Goal: Transaction & Acquisition: Subscribe to service/newsletter

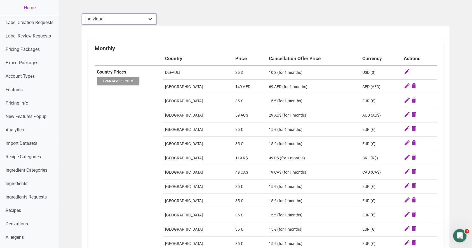
click at [151, 19] on select "Individual Essential Pro Business Old Enterprise 3 Users (799$) Old Enterprise …" at bounding box center [119, 18] width 75 height 11
click at [82, 13] on select "Individual Essential Pro Business Old Enterprise 3 Users (799$) Old Enterprise …" at bounding box center [119, 18] width 75 height 11
click at [150, 15] on select "Individual Essential Pro Business Old Enterprise 3 Users (799$) Old Enterprise …" at bounding box center [119, 18] width 75 height 11
select select "30"
click at [82, 13] on select "Individual Essential Pro Business Old Enterprise 3 Users (799$) Old Enterprise …" at bounding box center [119, 18] width 75 height 11
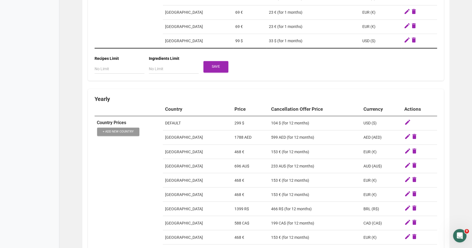
scroll to position [672, 0]
